Goal: Find specific page/section: Find specific page/section

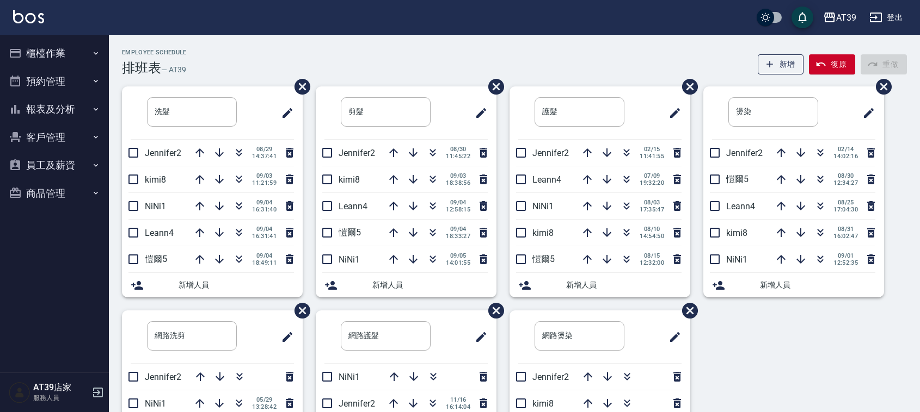
drag, startPoint x: 0, startPoint y: 0, endPoint x: 94, endPoint y: 105, distance: 140.7
click at [94, 105] on icon "button" at bounding box center [95, 109] width 9 height 9
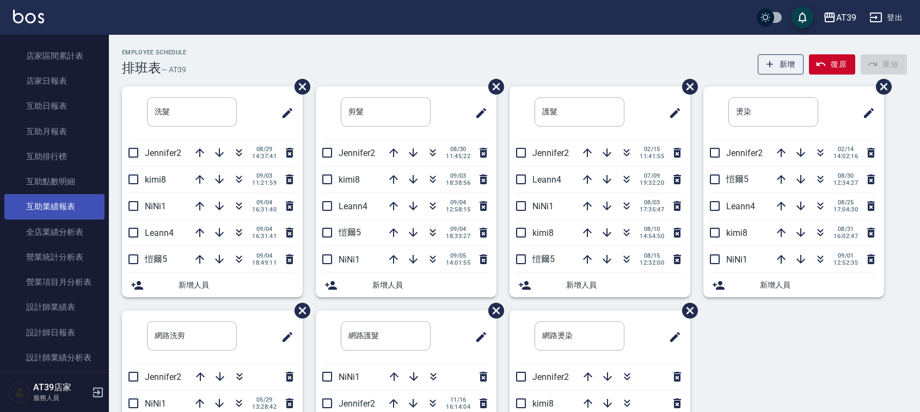
scroll to position [136, 0]
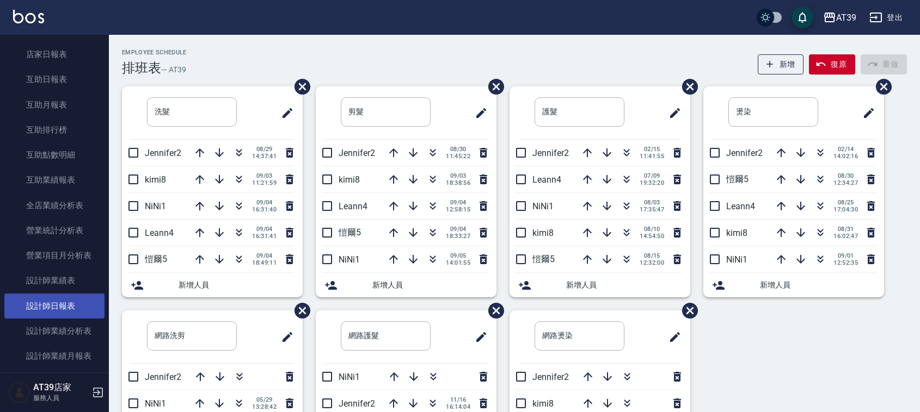
click at [55, 294] on link "設計師日報表" at bounding box center [54, 306] width 100 height 25
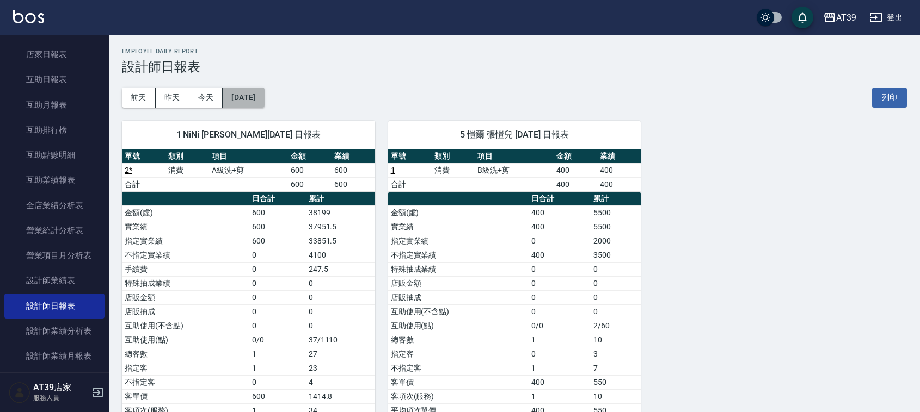
click at [256, 97] on button "[DATE]" at bounding box center [243, 98] width 41 height 20
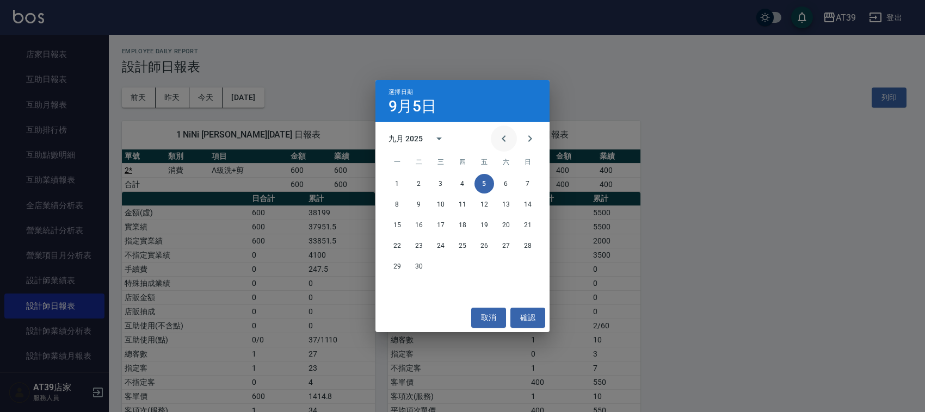
click at [509, 137] on icon "Previous month" at bounding box center [503, 138] width 13 height 13
click at [418, 205] on button "5" at bounding box center [419, 205] width 20 height 20
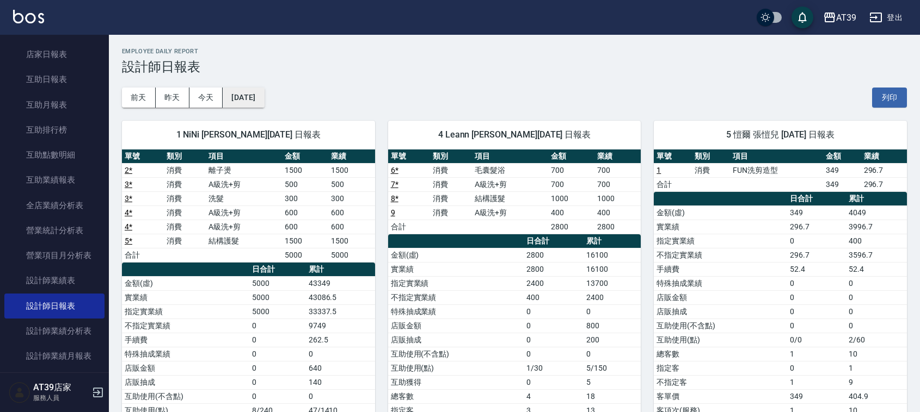
click at [262, 101] on button "[DATE]" at bounding box center [243, 98] width 41 height 20
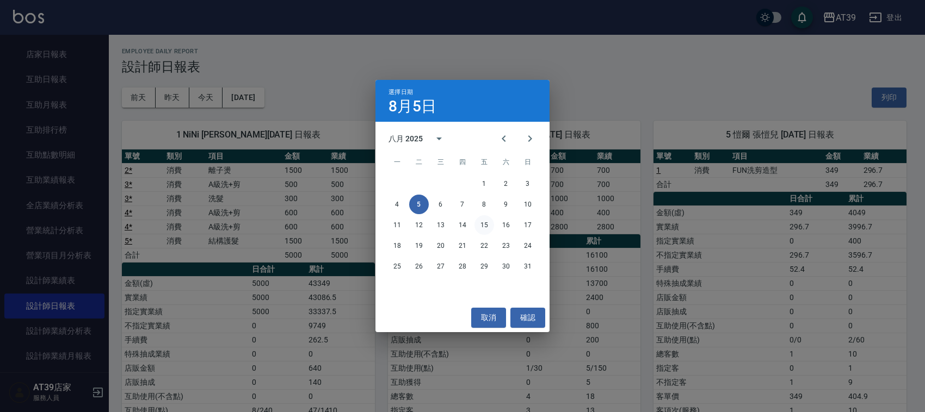
click at [482, 219] on button "15" at bounding box center [484, 225] width 20 height 20
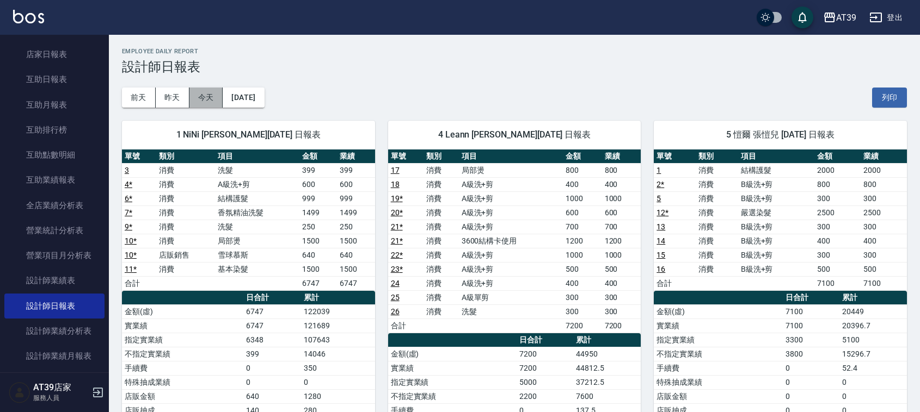
click at [208, 92] on button "今天" at bounding box center [206, 98] width 34 height 20
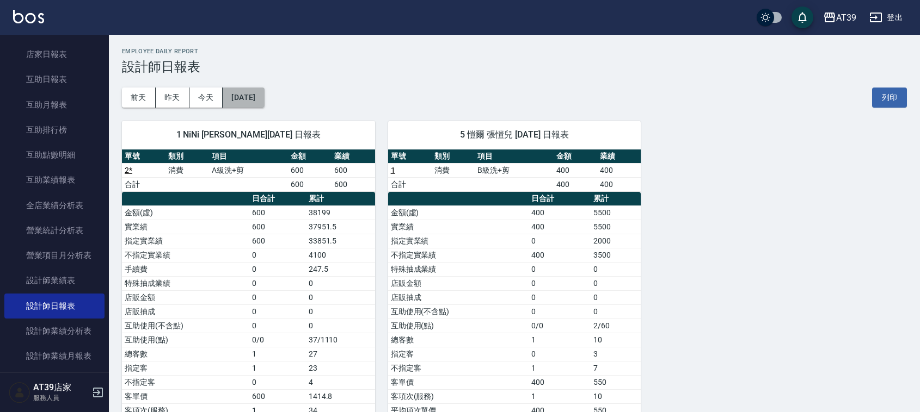
click at [260, 93] on button "[DATE]" at bounding box center [243, 98] width 41 height 20
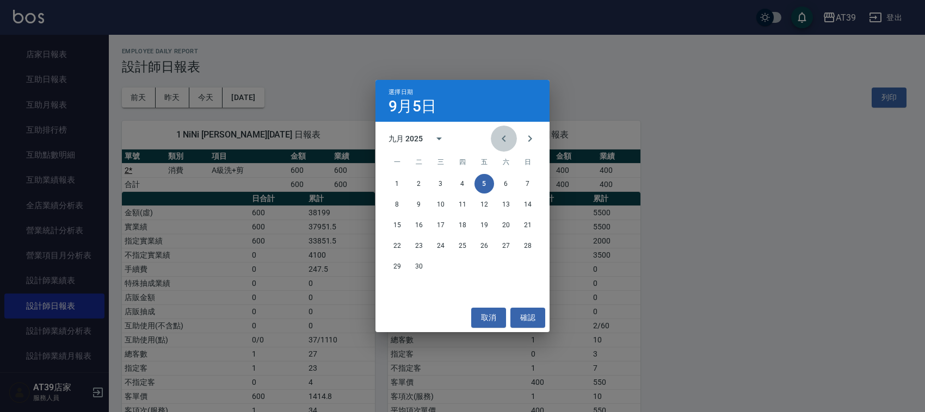
click at [503, 137] on icon "Previous month" at bounding box center [503, 138] width 13 height 13
click at [480, 222] on button "15" at bounding box center [484, 225] width 20 height 20
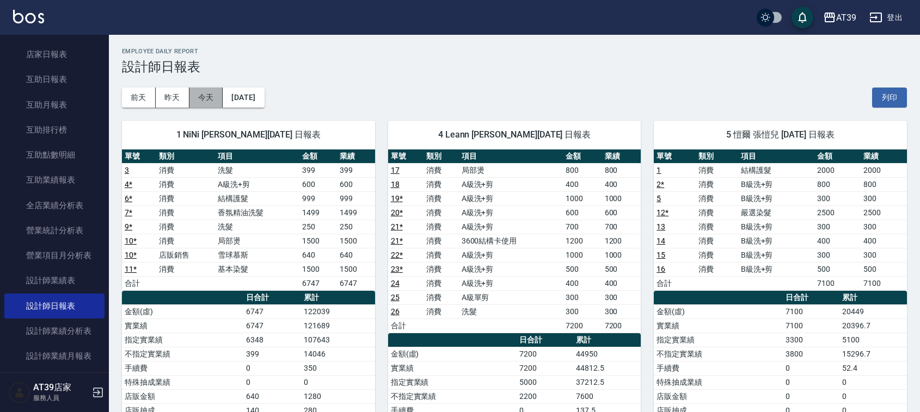
click at [204, 94] on button "今天" at bounding box center [206, 98] width 34 height 20
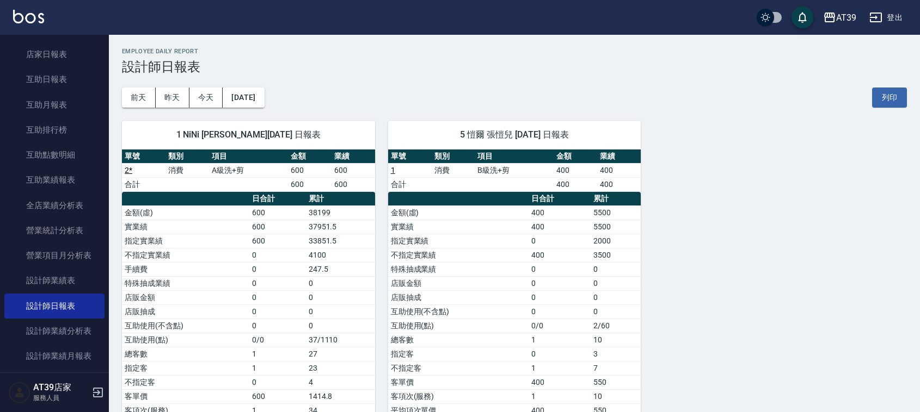
click at [41, 19] on img at bounding box center [28, 17] width 31 height 14
